Goal: Task Accomplishment & Management: Manage account settings

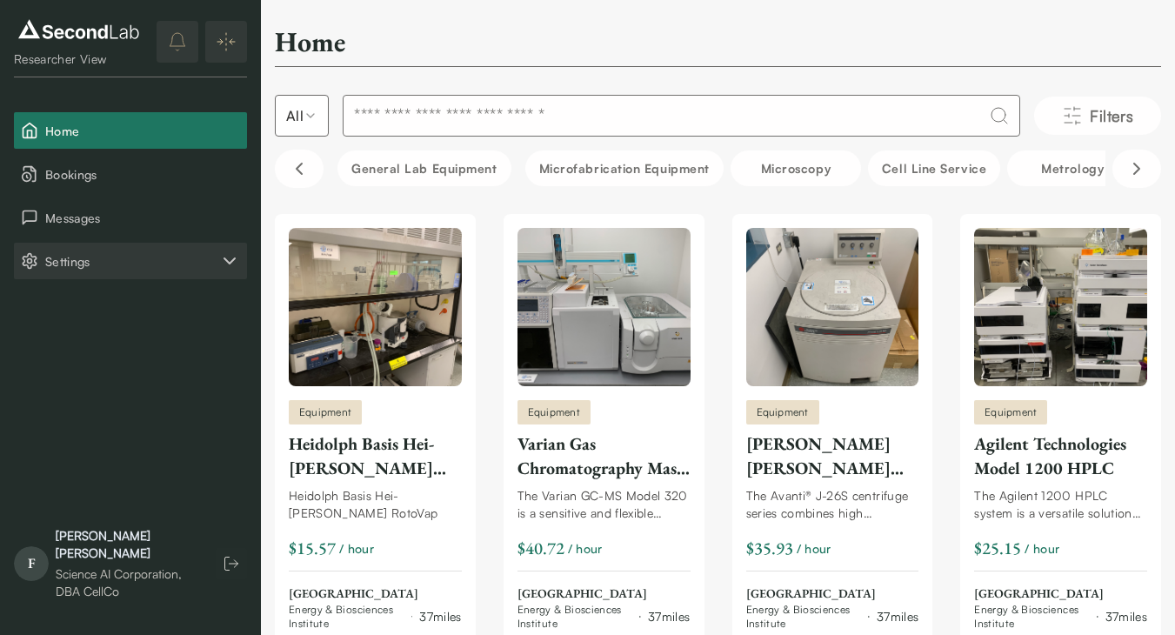
click at [126, 252] on span "Settings" at bounding box center [132, 261] width 174 height 18
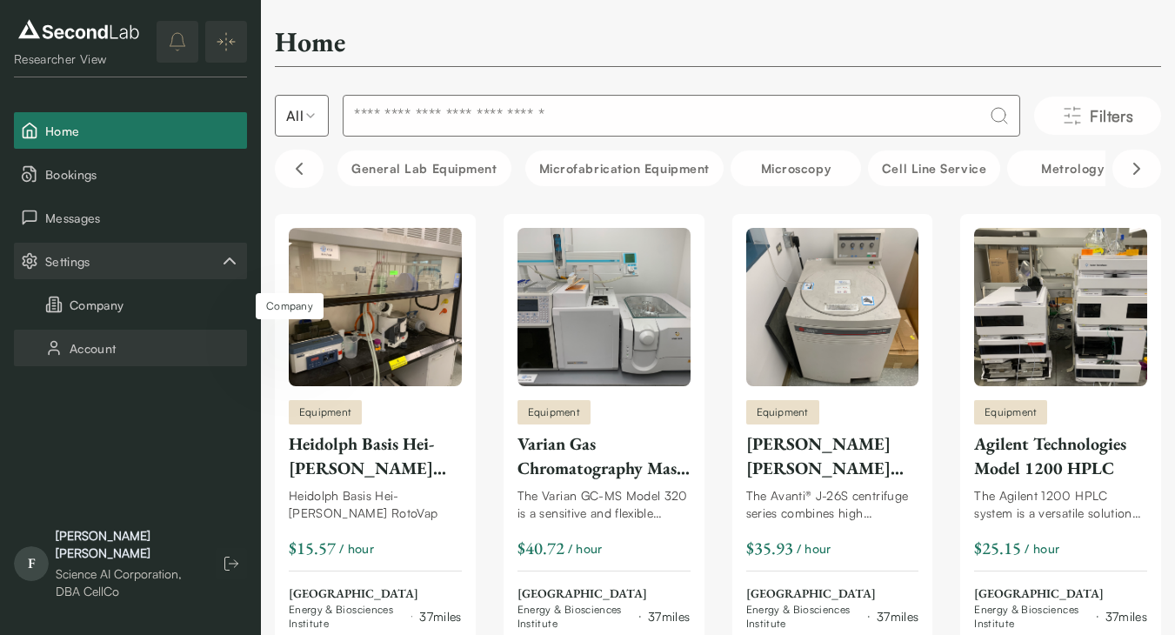
click at [136, 338] on button "Account" at bounding box center [130, 348] width 233 height 37
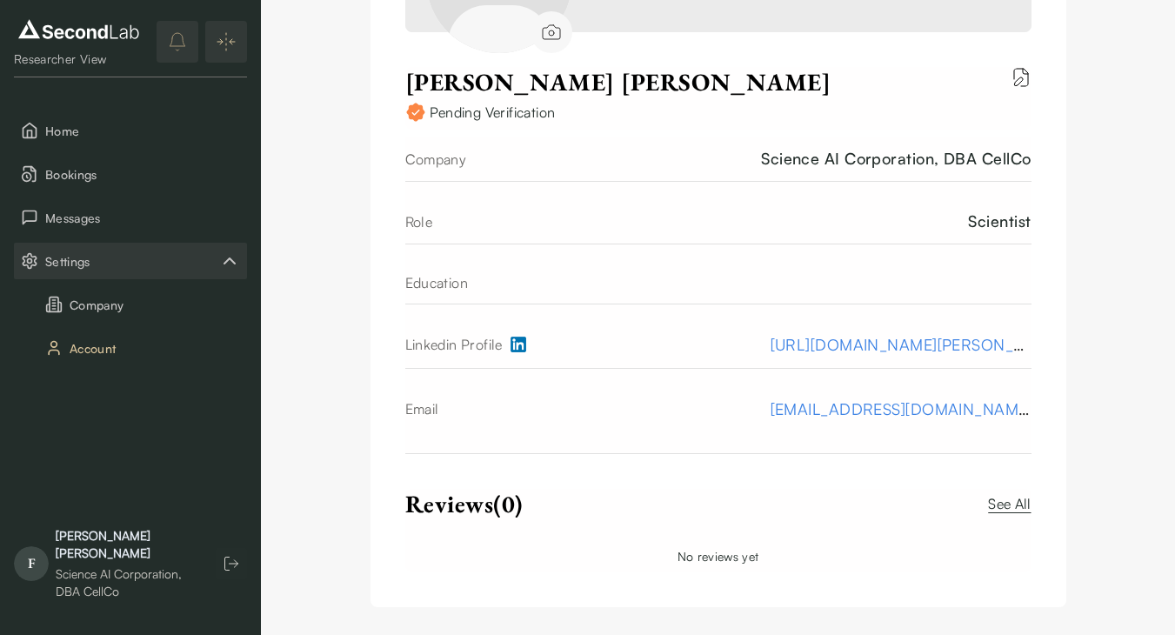
scroll to position [386, 0]
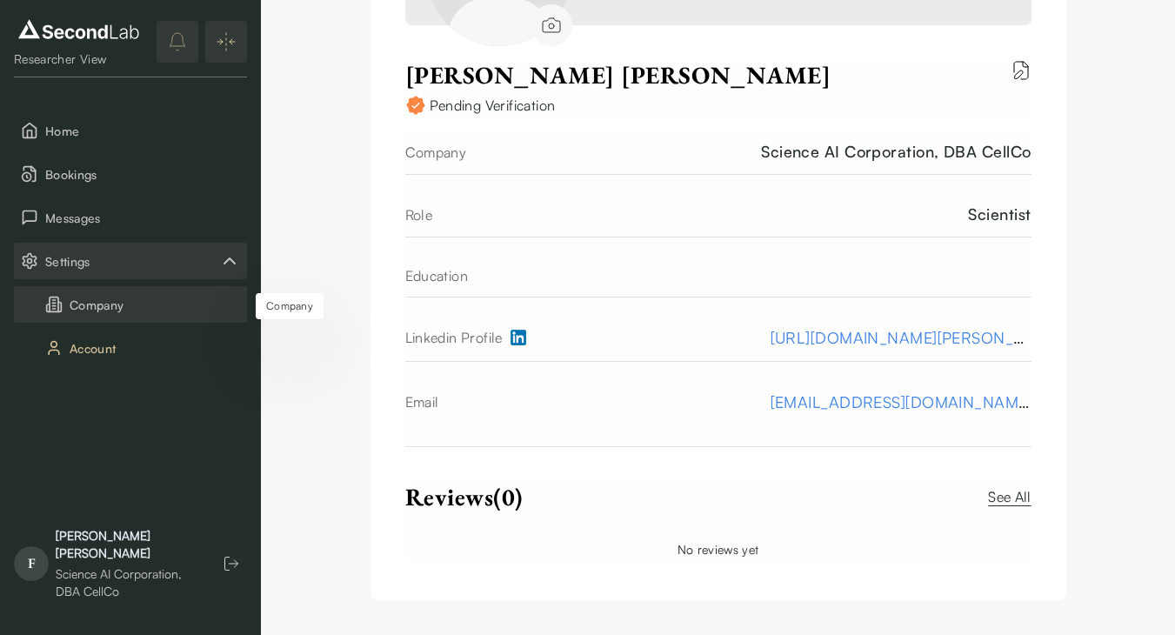
click at [106, 304] on button "Company" at bounding box center [130, 304] width 233 height 37
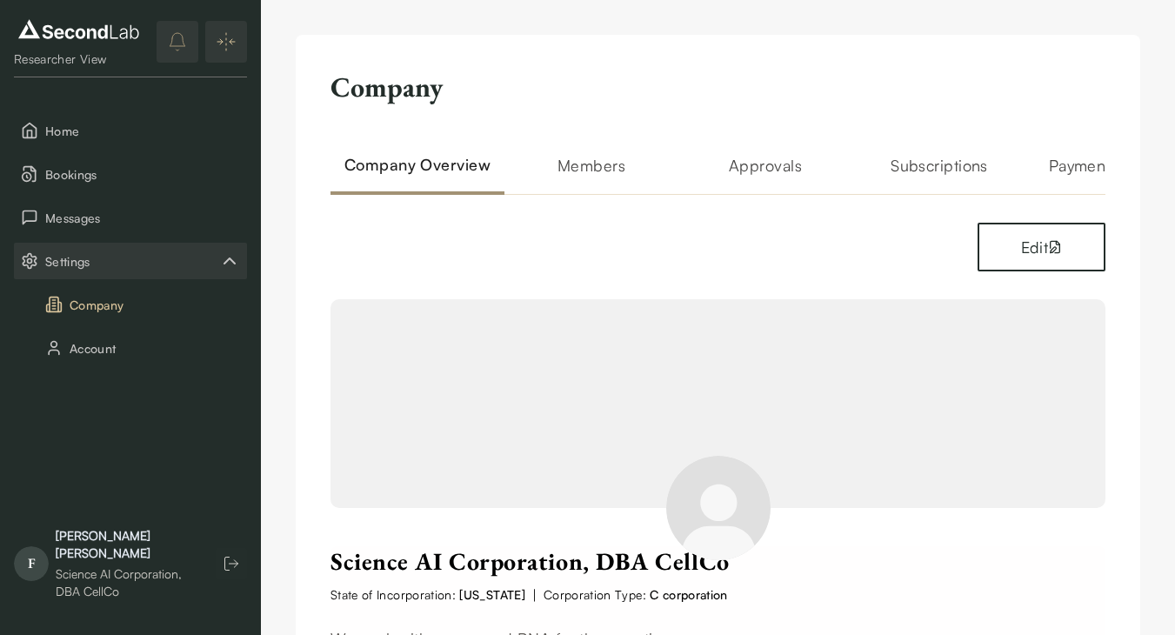
click at [1065, 159] on h2 "Payment Methods" at bounding box center [1113, 174] width 174 height 42
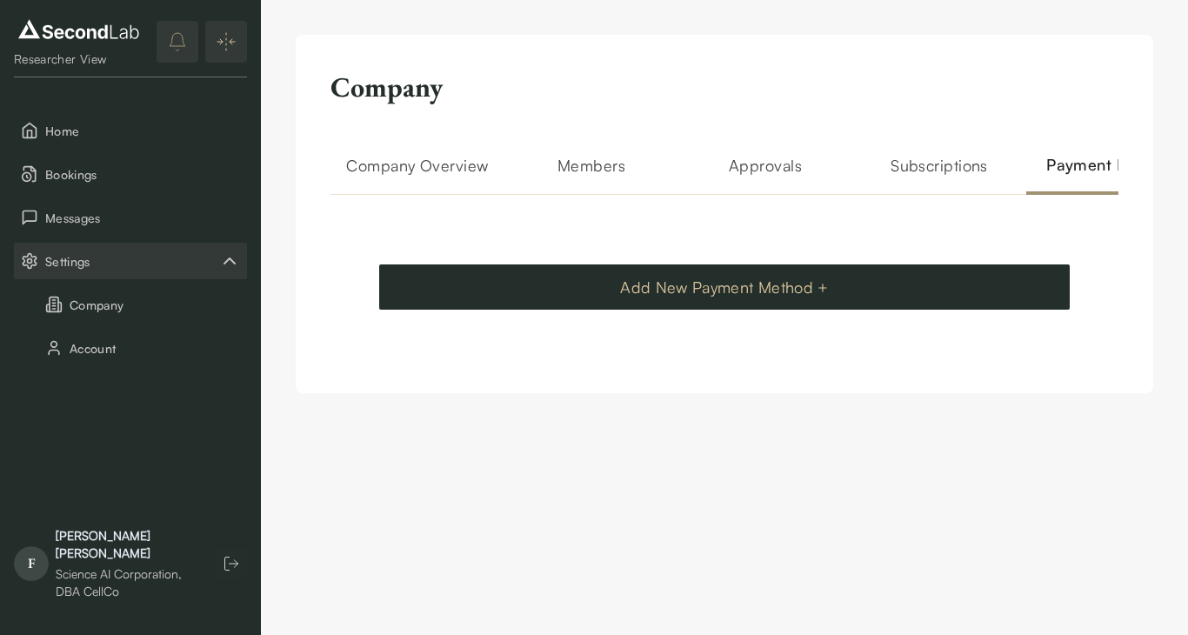
click at [783, 310] on button "Add New Payment Method +" at bounding box center [724, 286] width 690 height 45
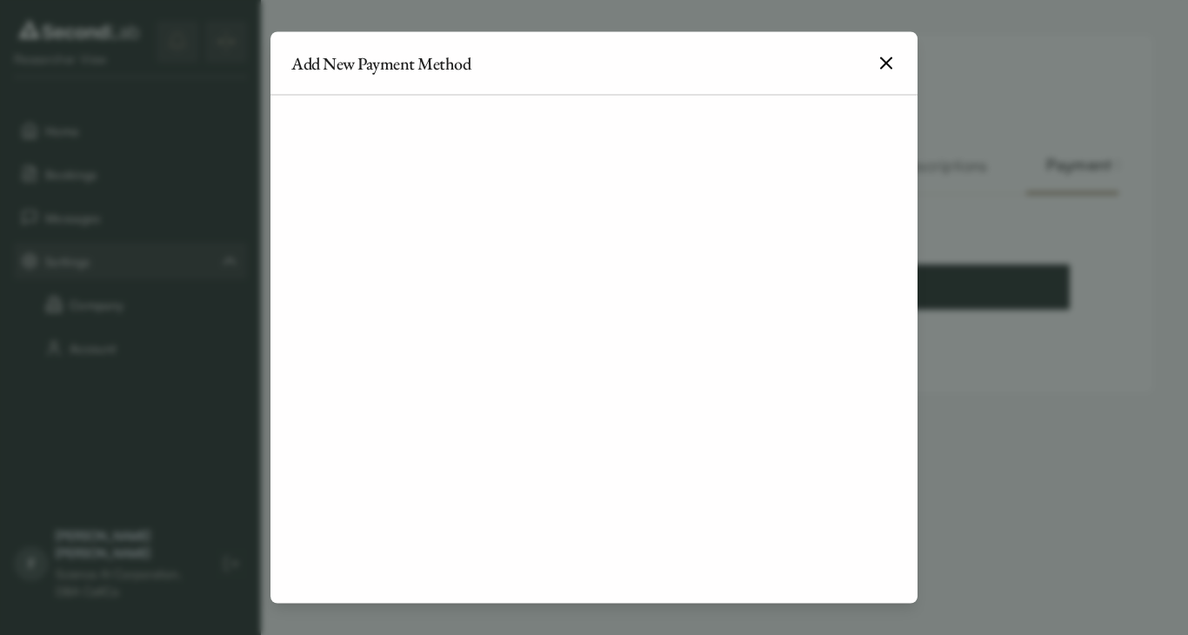
click at [876, 60] on icon "button" at bounding box center [886, 63] width 21 height 21
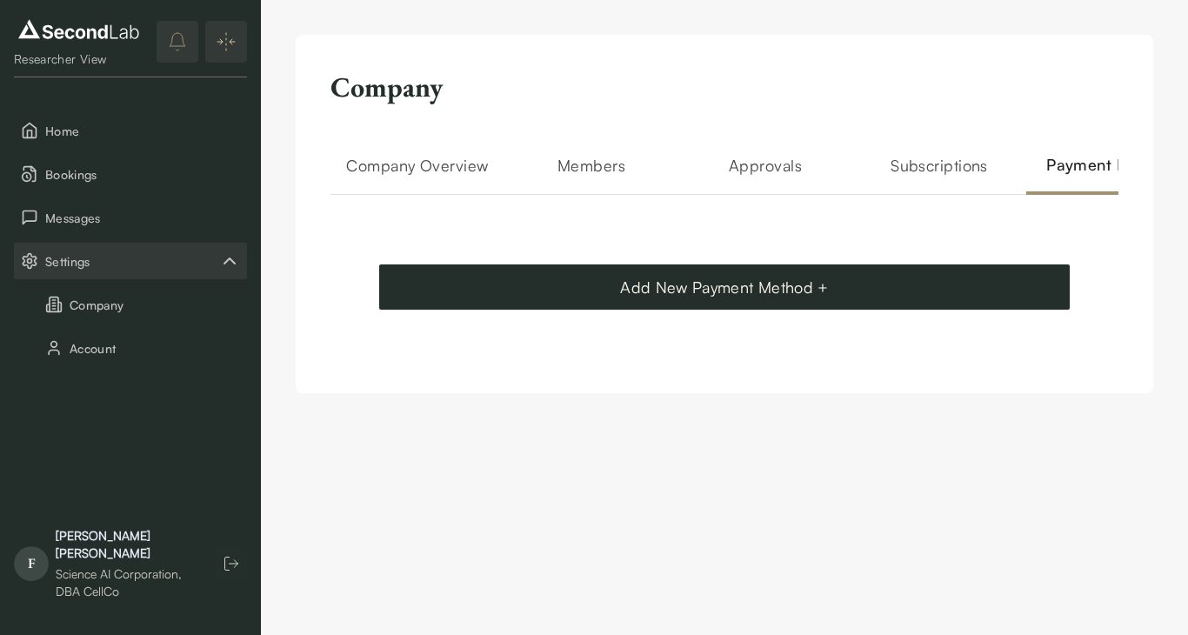
click at [937, 167] on h2 "Subscriptions" at bounding box center [939, 174] width 174 height 42
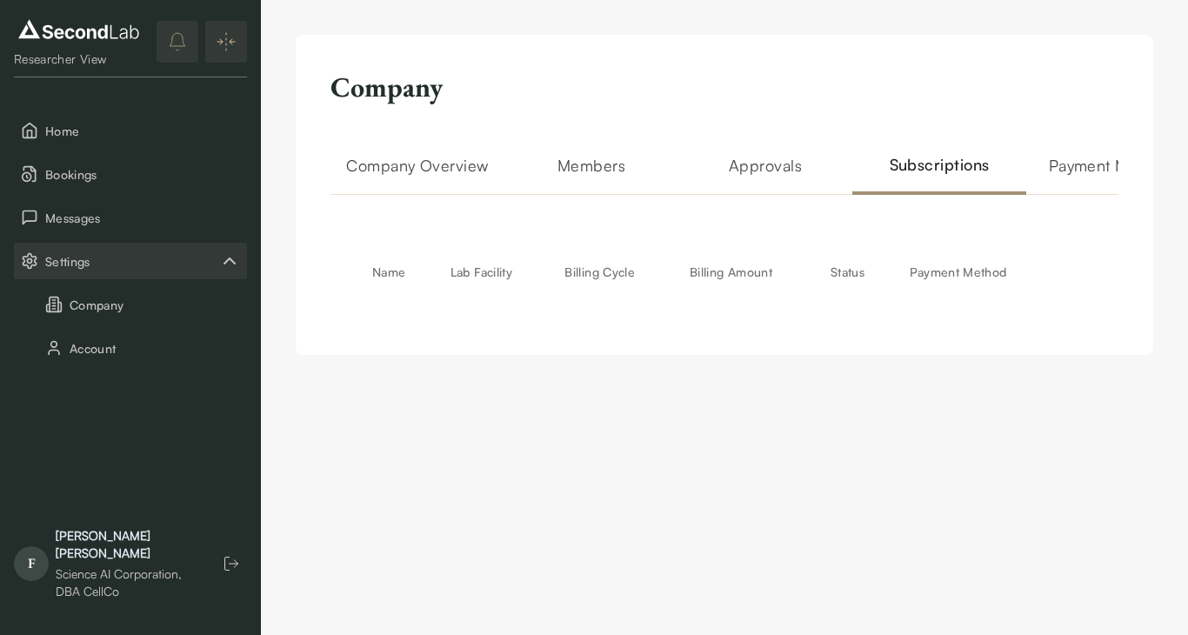
click at [831, 168] on h2 "Approvals" at bounding box center [765, 174] width 174 height 42
click at [814, 168] on h2 "Approvals" at bounding box center [765, 174] width 174 height 42
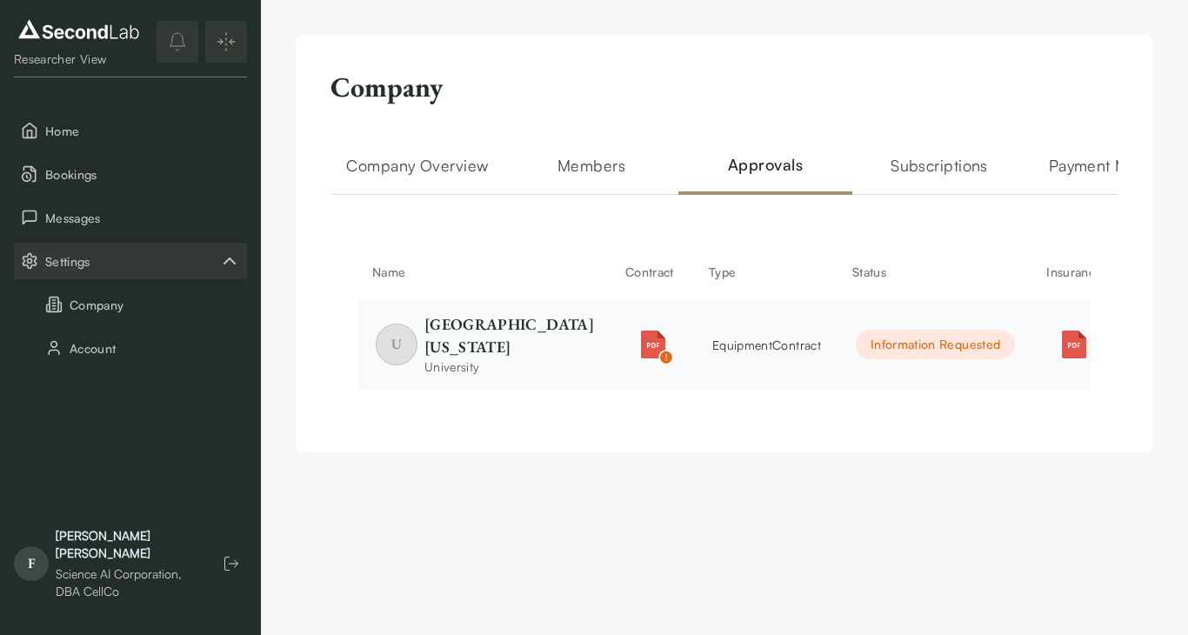
click at [856, 359] on div "Information Requested" at bounding box center [935, 345] width 159 height 30
